Goal: Book appointment/travel/reservation

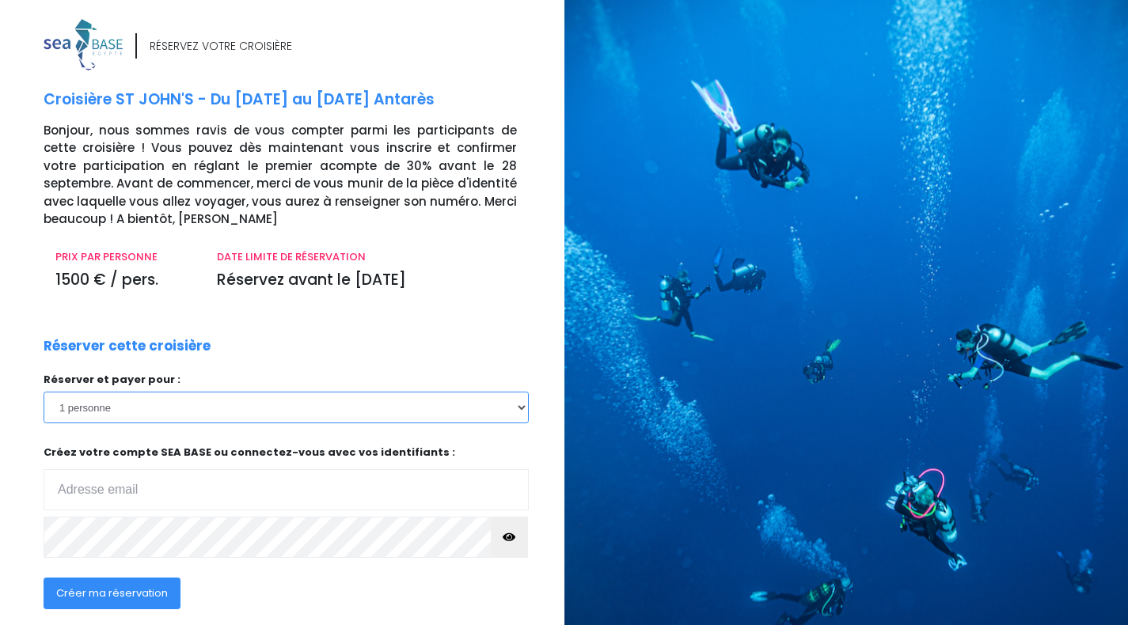
click at [506, 411] on select "1 personne 2 personnes 3 personnes 4 personnes 5 personnes 6 personnes 7 person…" at bounding box center [286, 408] width 485 height 32
select select "2"
click at [44, 392] on select "1 personne 2 personnes 3 personnes 4 personnes 5 personnes 6 personnes 7 person…" at bounding box center [286, 408] width 485 height 32
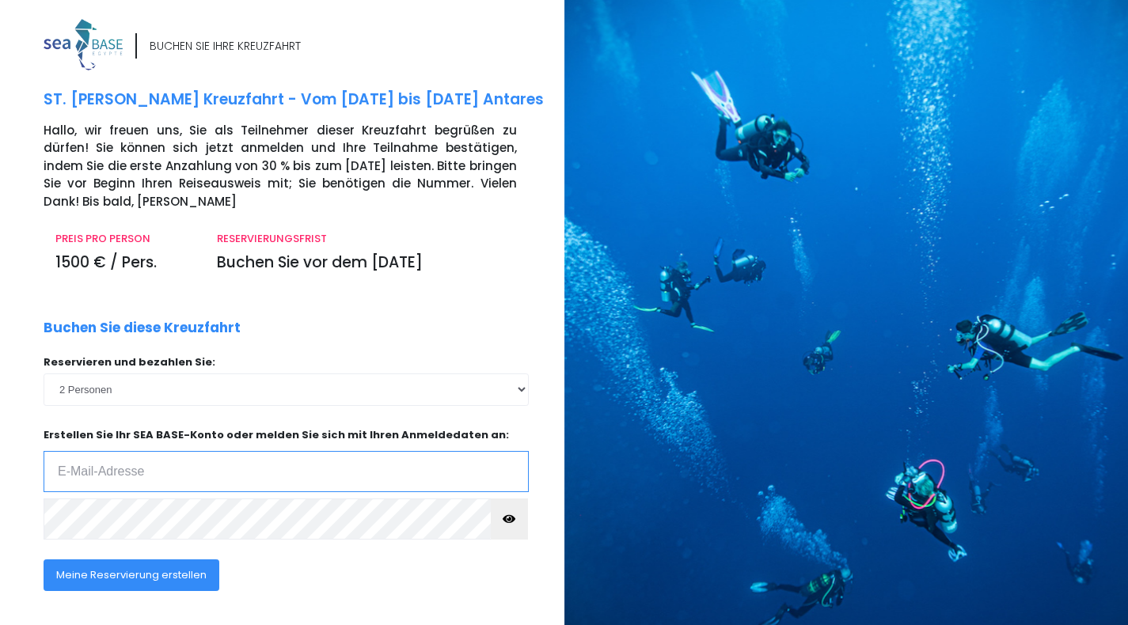
click at [325, 464] on input "email" at bounding box center [286, 471] width 485 height 41
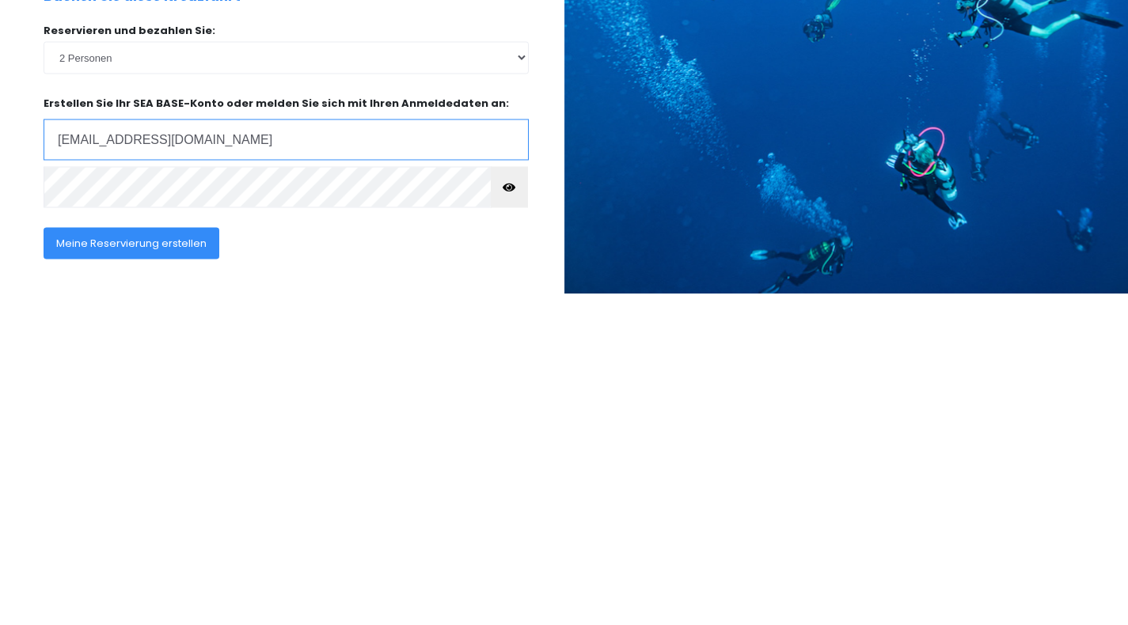
type input "juliuniverse@yahoo.com"
click at [513, 519] on icon "button" at bounding box center [509, 519] width 13 height 0
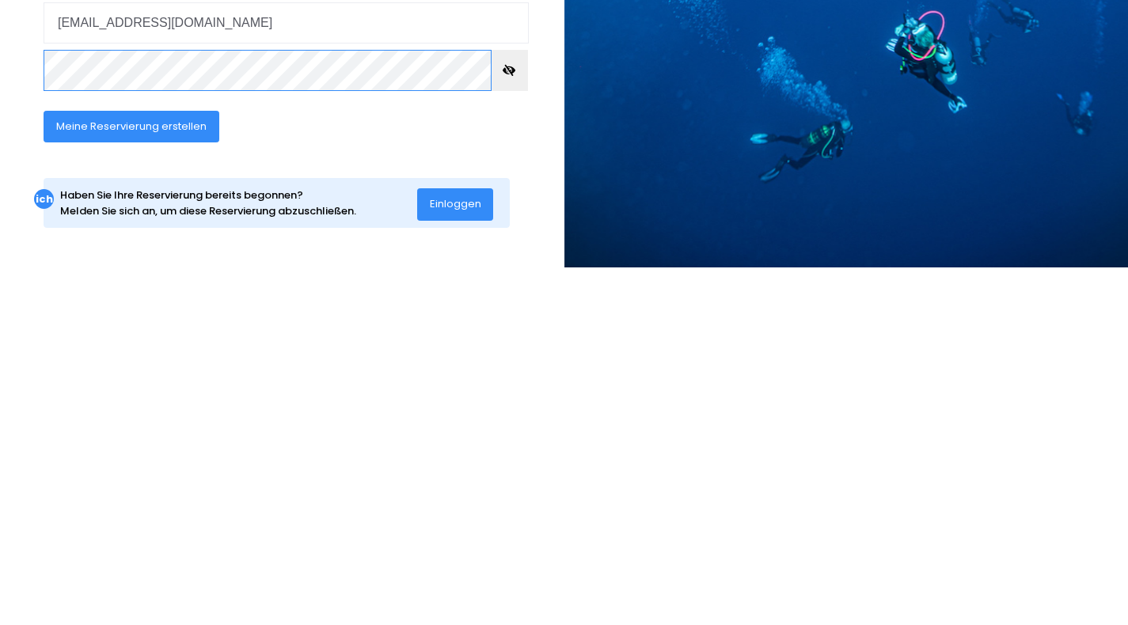
scroll to position [91, 0]
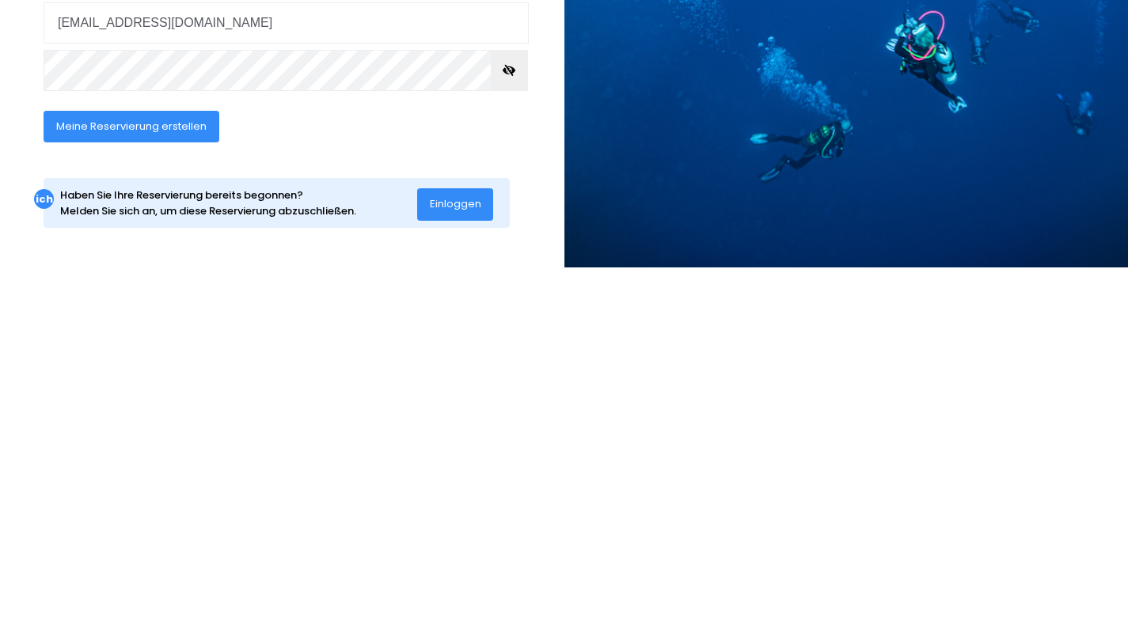
click at [192, 485] on font "Meine Reservierung erstellen" at bounding box center [131, 484] width 150 height 15
